Goal: Information Seeking & Learning: Learn about a topic

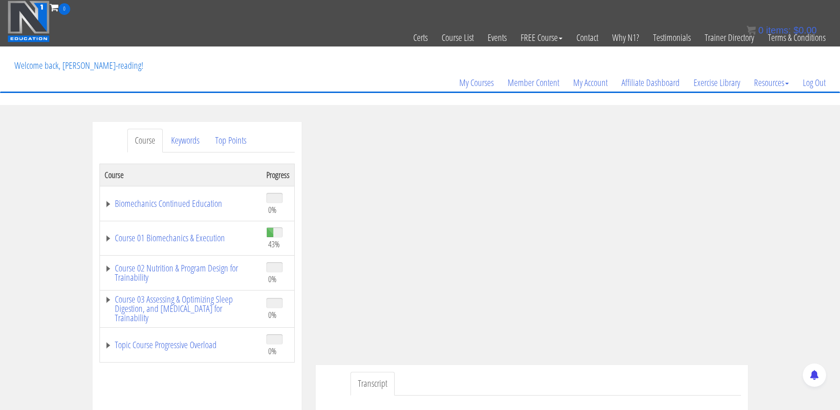
click at [792, 171] on div "Course Keywords Top Points Course Progress Biomechanics Continued Education 0% …" at bounding box center [420, 385] width 840 height 526
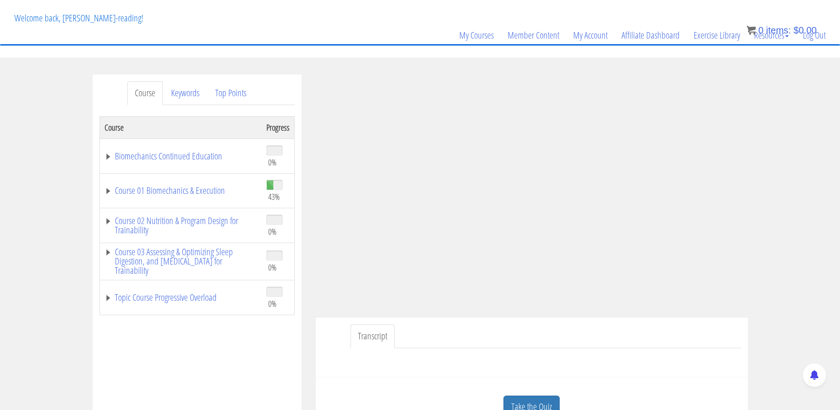
scroll to position [40, 0]
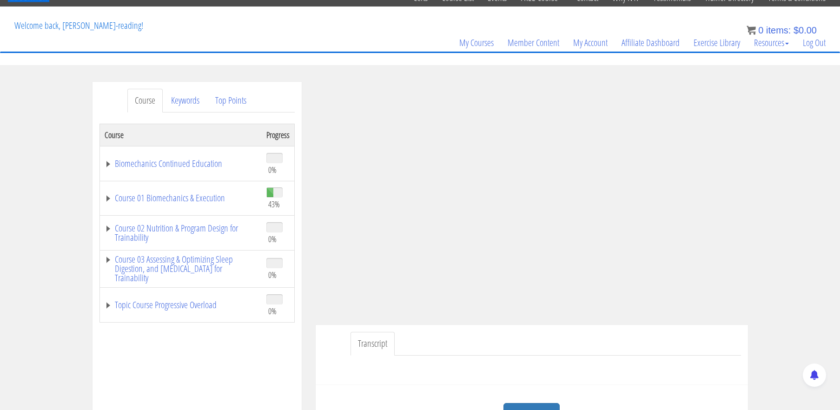
click at [759, 267] on div "Course Keywords Top Points Course Progress Biomechanics Continued Education 0% …" at bounding box center [420, 345] width 840 height 526
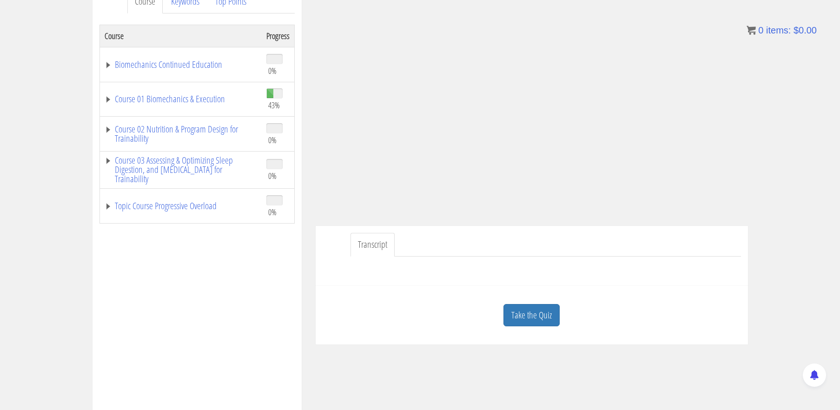
scroll to position [140, 0]
click at [522, 310] on link "Take the Quiz" at bounding box center [532, 314] width 56 height 23
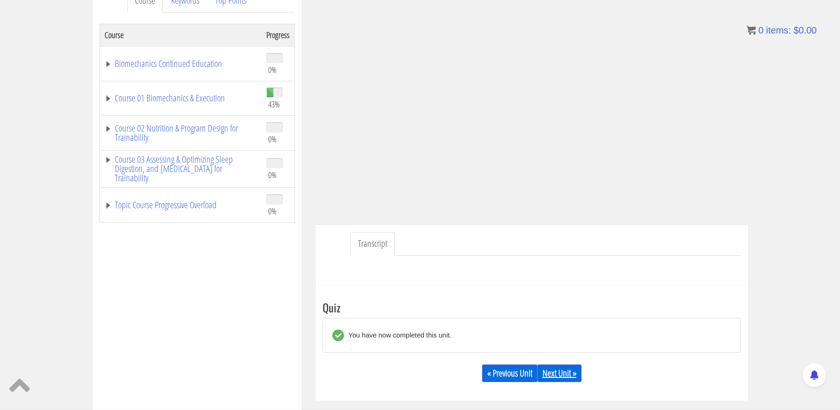
click at [566, 369] on link "Next Unit »" at bounding box center [560, 374] width 44 height 18
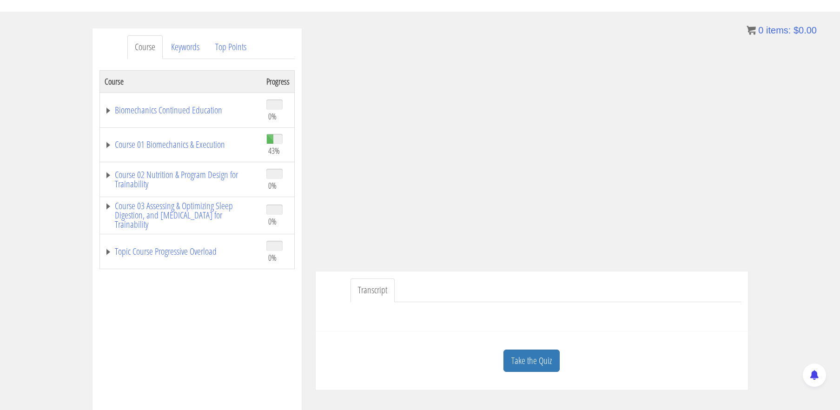
scroll to position [95, 0]
click at [543, 359] on link "Take the Quiz" at bounding box center [532, 359] width 56 height 23
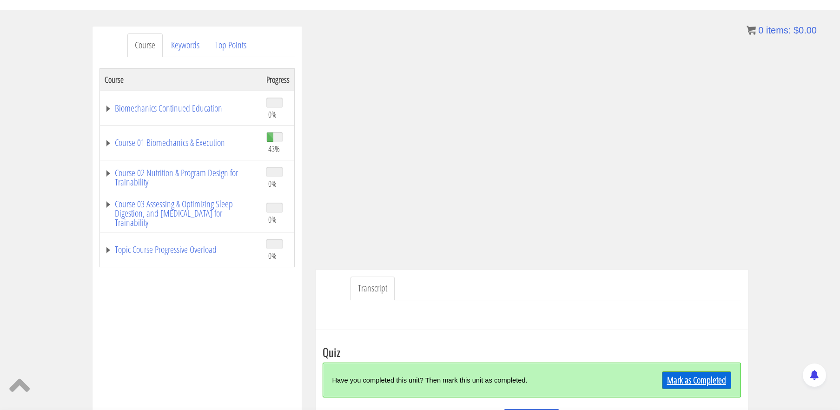
click at [699, 383] on link "Mark as Completed" at bounding box center [696, 381] width 69 height 18
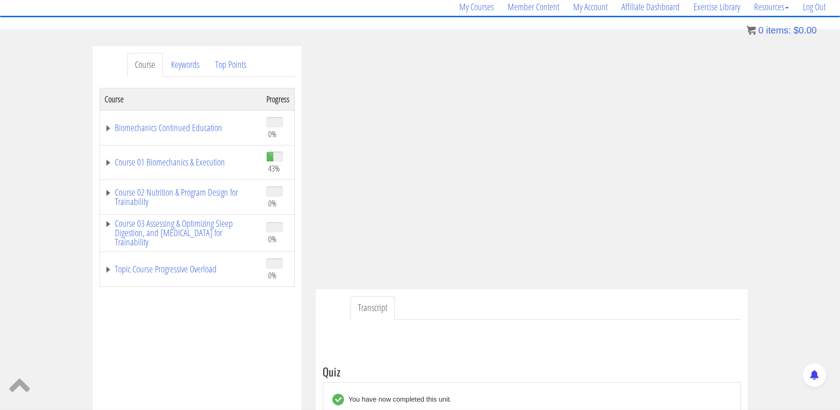
scroll to position [75, 0]
click at [209, 163] on link "Course 01 Biomechanics & Execution" at bounding box center [181, 162] width 153 height 9
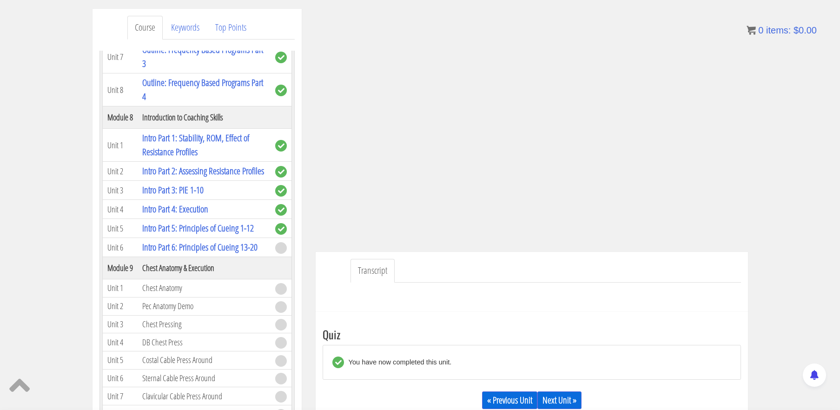
scroll to position [117, 0]
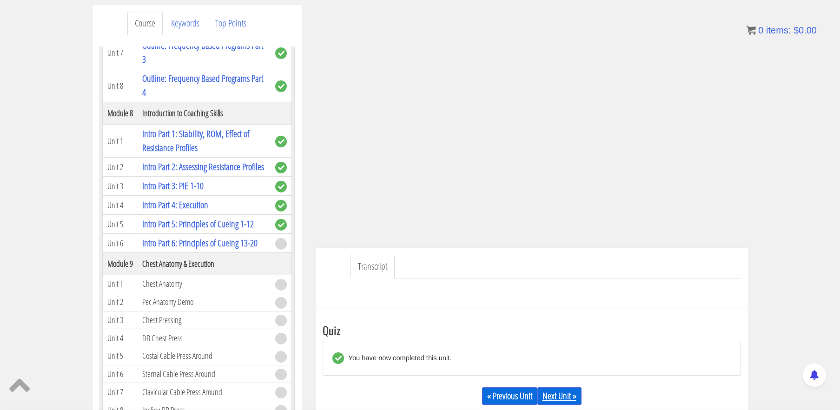
click at [548, 390] on link "Next Unit »" at bounding box center [560, 396] width 44 height 18
